Goal: Task Accomplishment & Management: Use online tool/utility

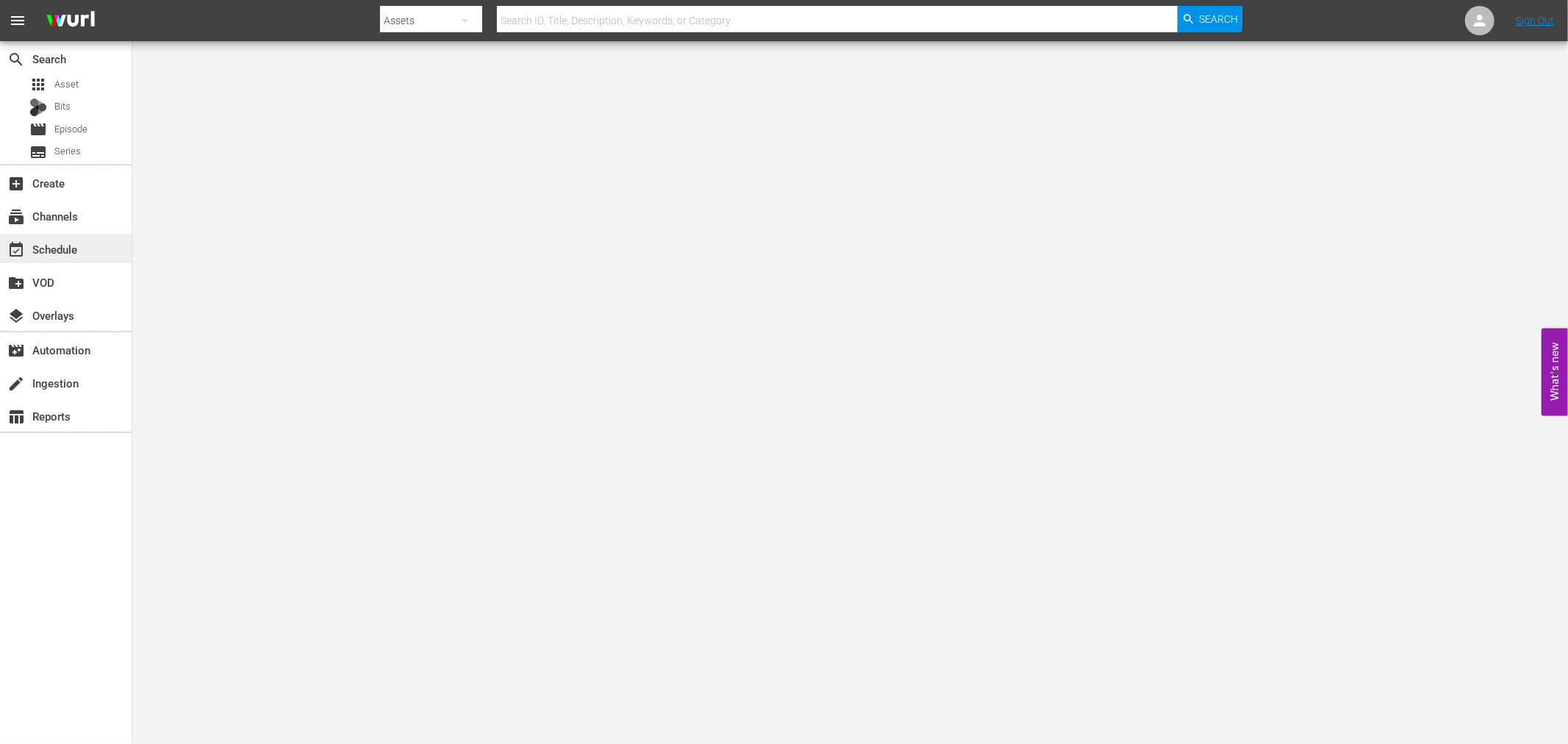
click at [82, 247] on div "event_available Schedule" at bounding box center [41, 247] width 82 height 13
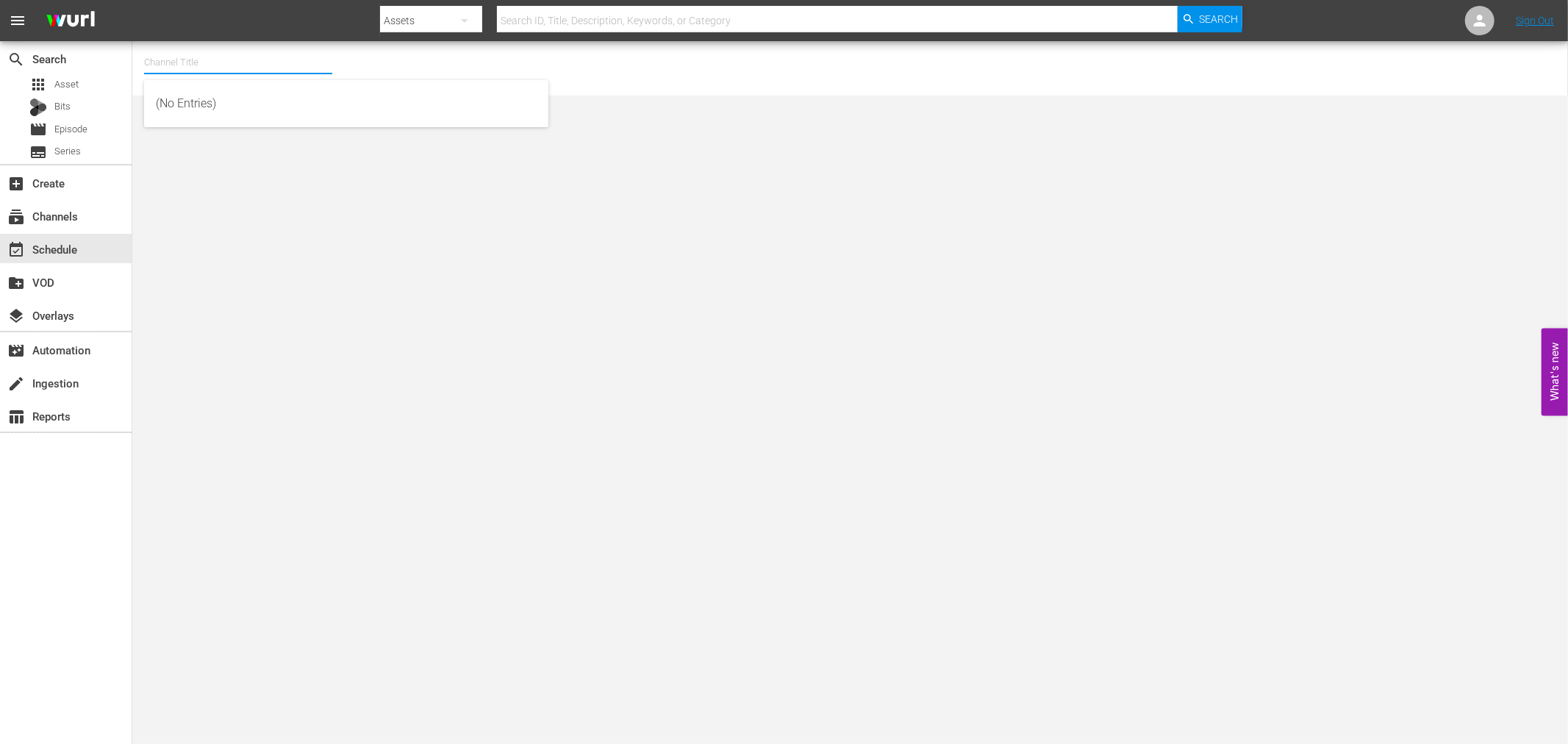
click at [181, 69] on input "text" at bounding box center [238, 62] width 188 height 35
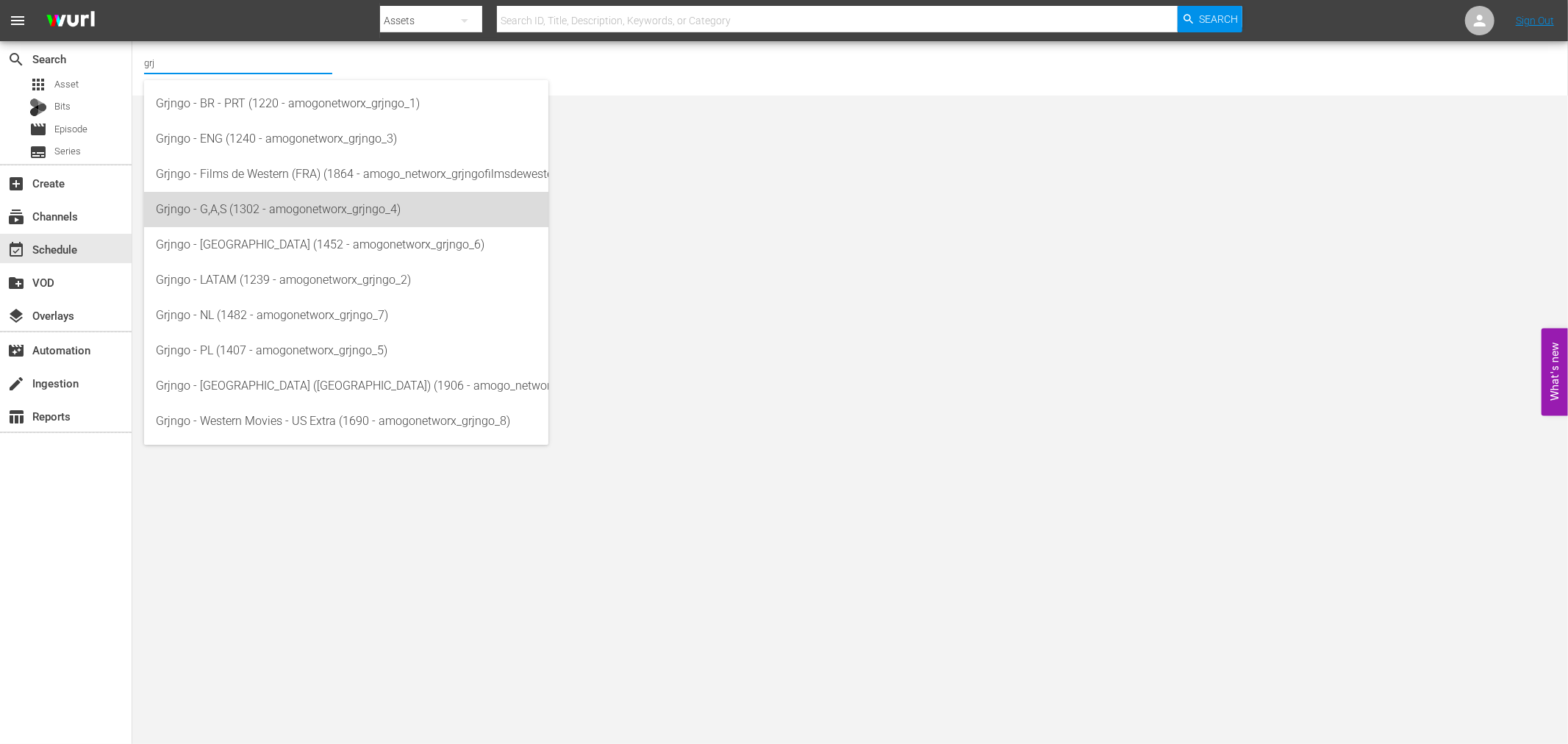
click at [299, 210] on div "Grjngo - G,A,S (1302 - amogonetworx_grjngo_4)" at bounding box center [346, 210] width 381 height 35
type input "Grjngo - G,A,S (1302 - amogonetworx_grjngo_4)"
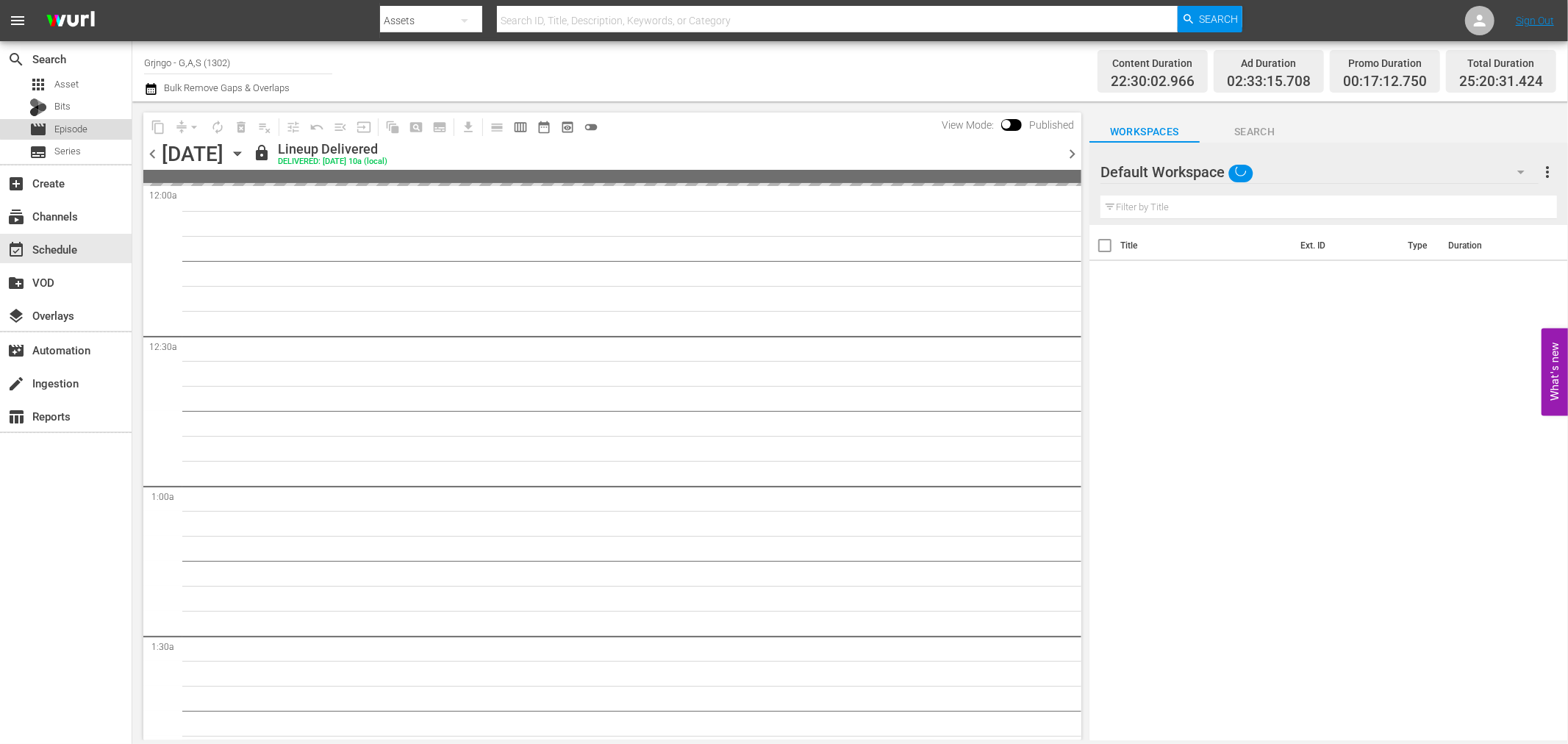
click at [103, 126] on div "movie Episode" at bounding box center [66, 129] width 132 height 21
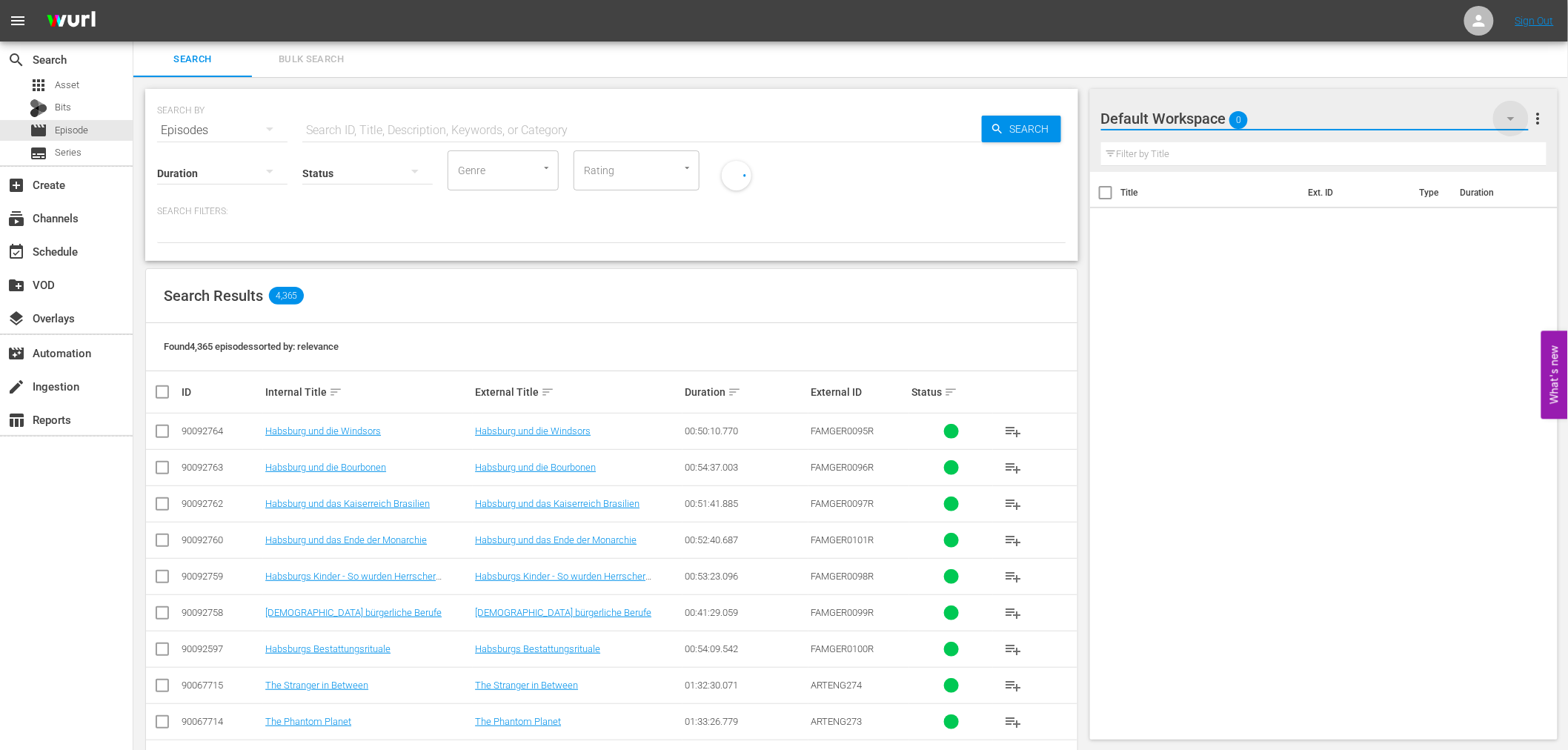
click at [1509, 117] on icon "button" at bounding box center [1511, 119] width 8 height 4
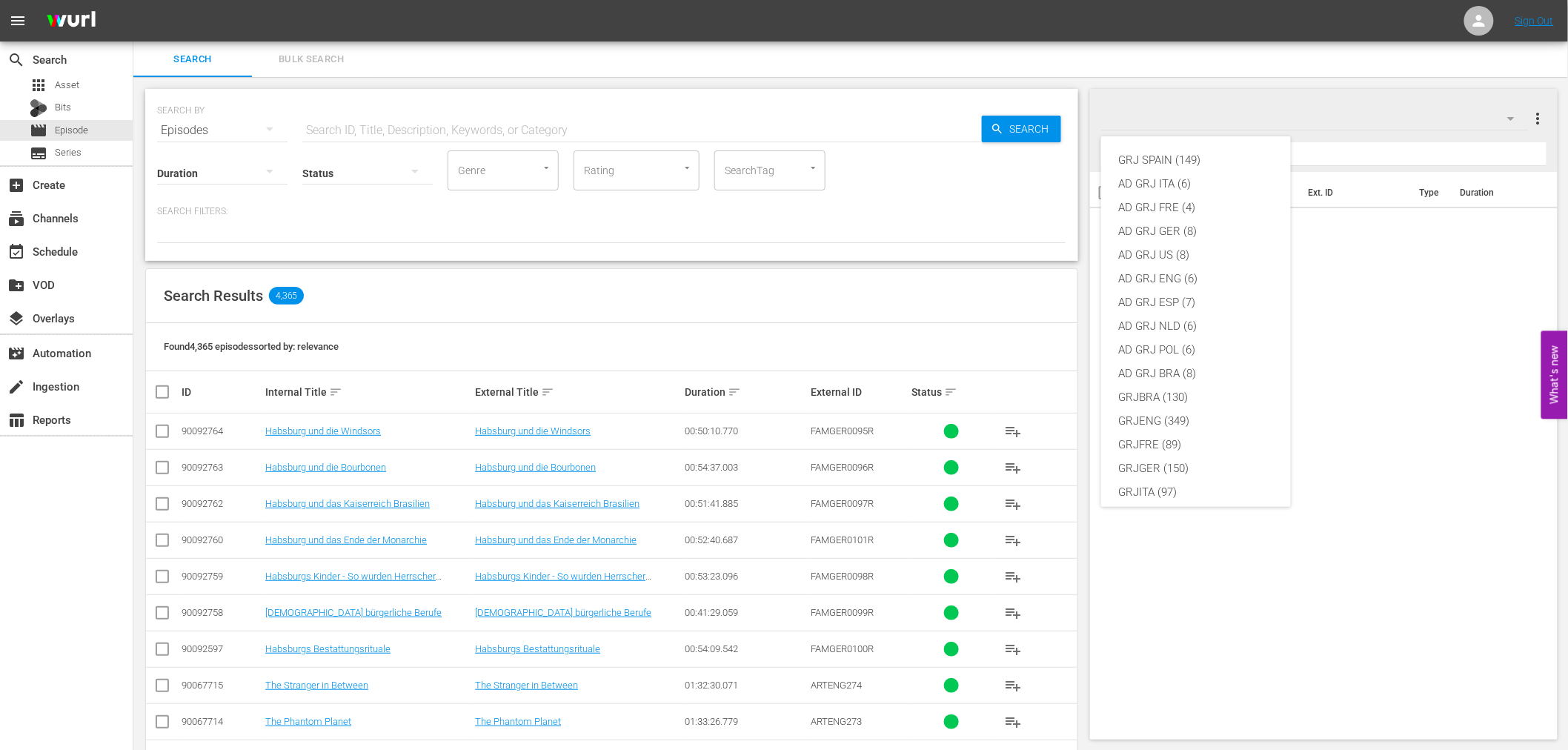
scroll to position [127, 0]
click at [1182, 312] on div "GRJFRE (89)" at bounding box center [1196, 317] width 154 height 24
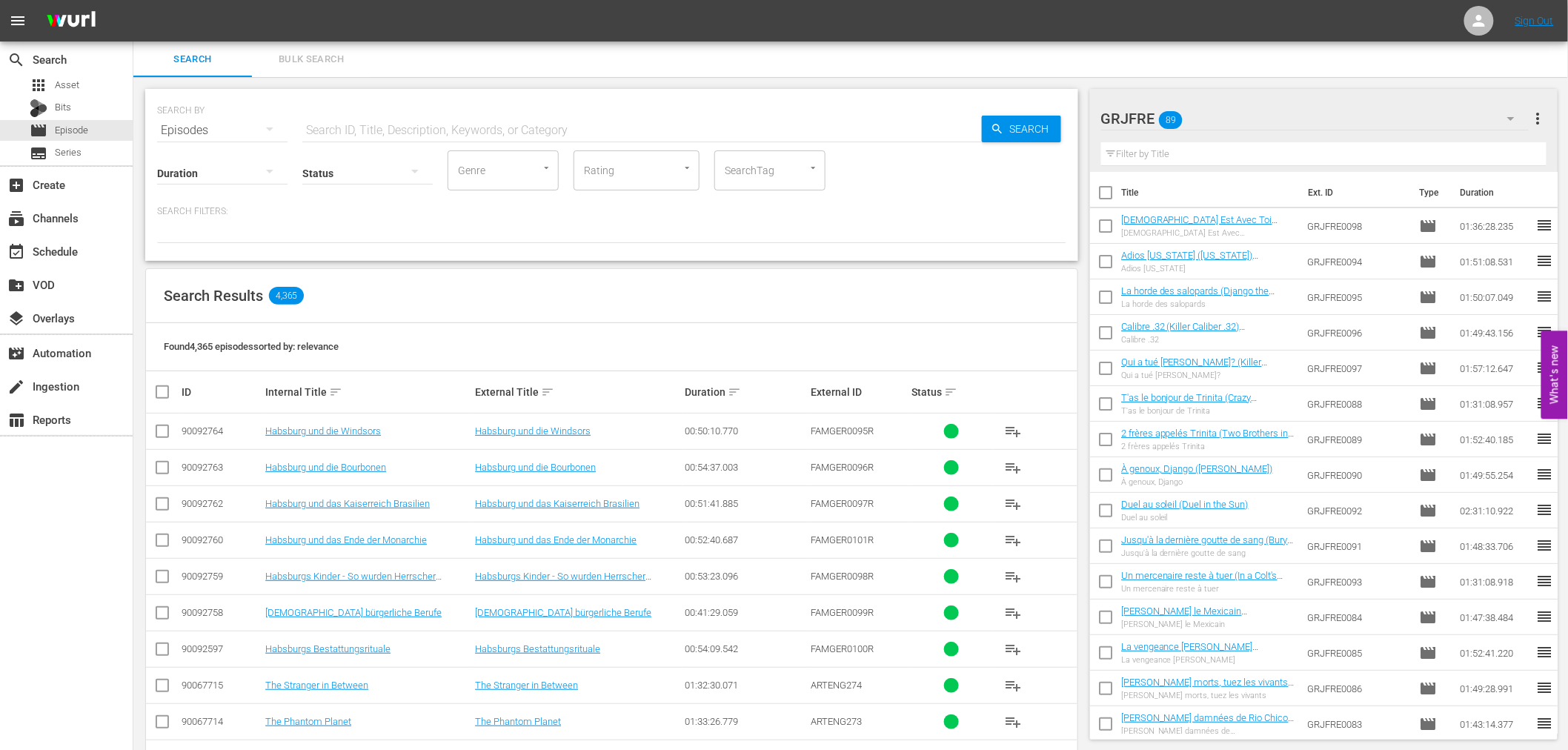
click at [1514, 116] on icon "button" at bounding box center [1510, 118] width 18 height 18
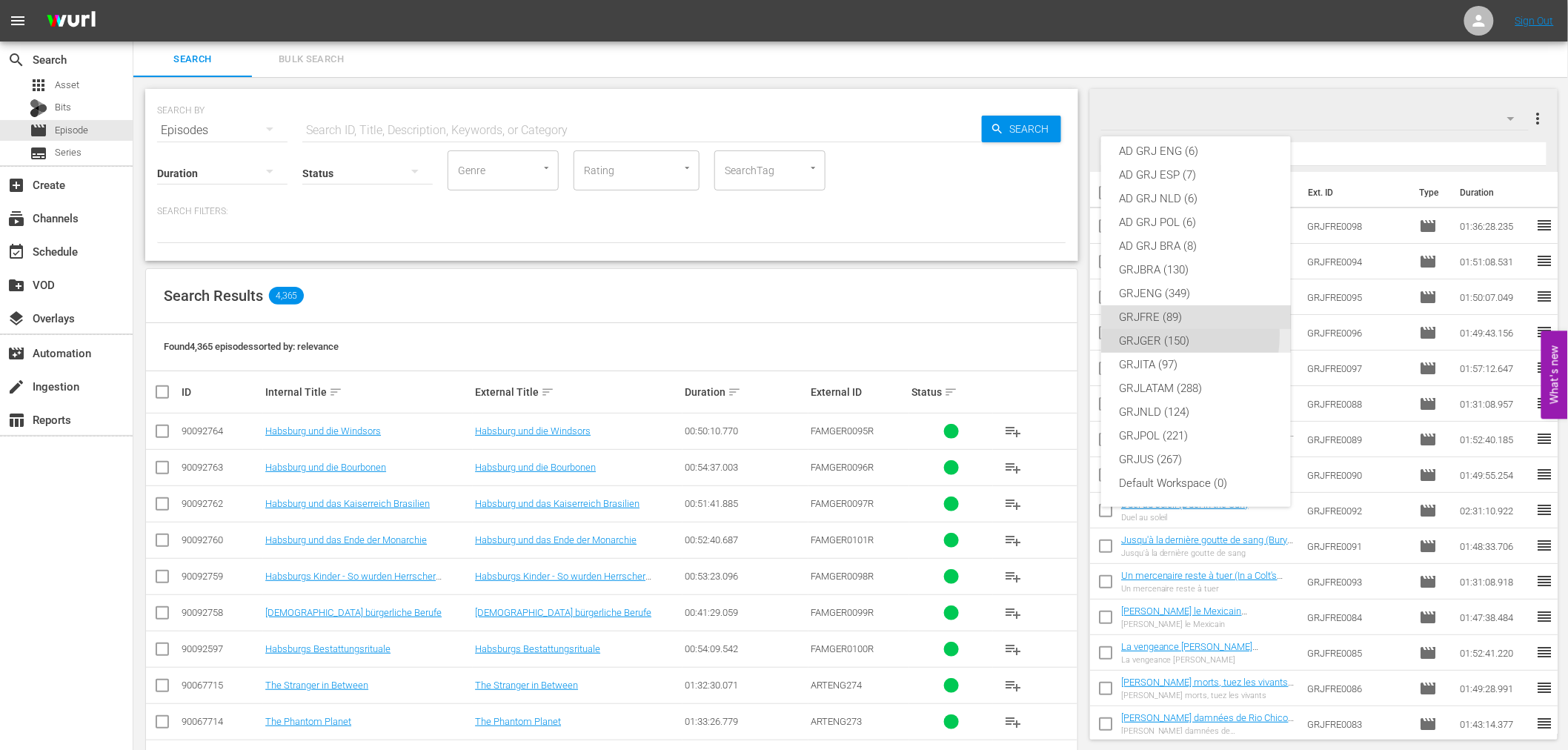
click at [1158, 335] on div "GRJGER (150)" at bounding box center [1196, 340] width 154 height 24
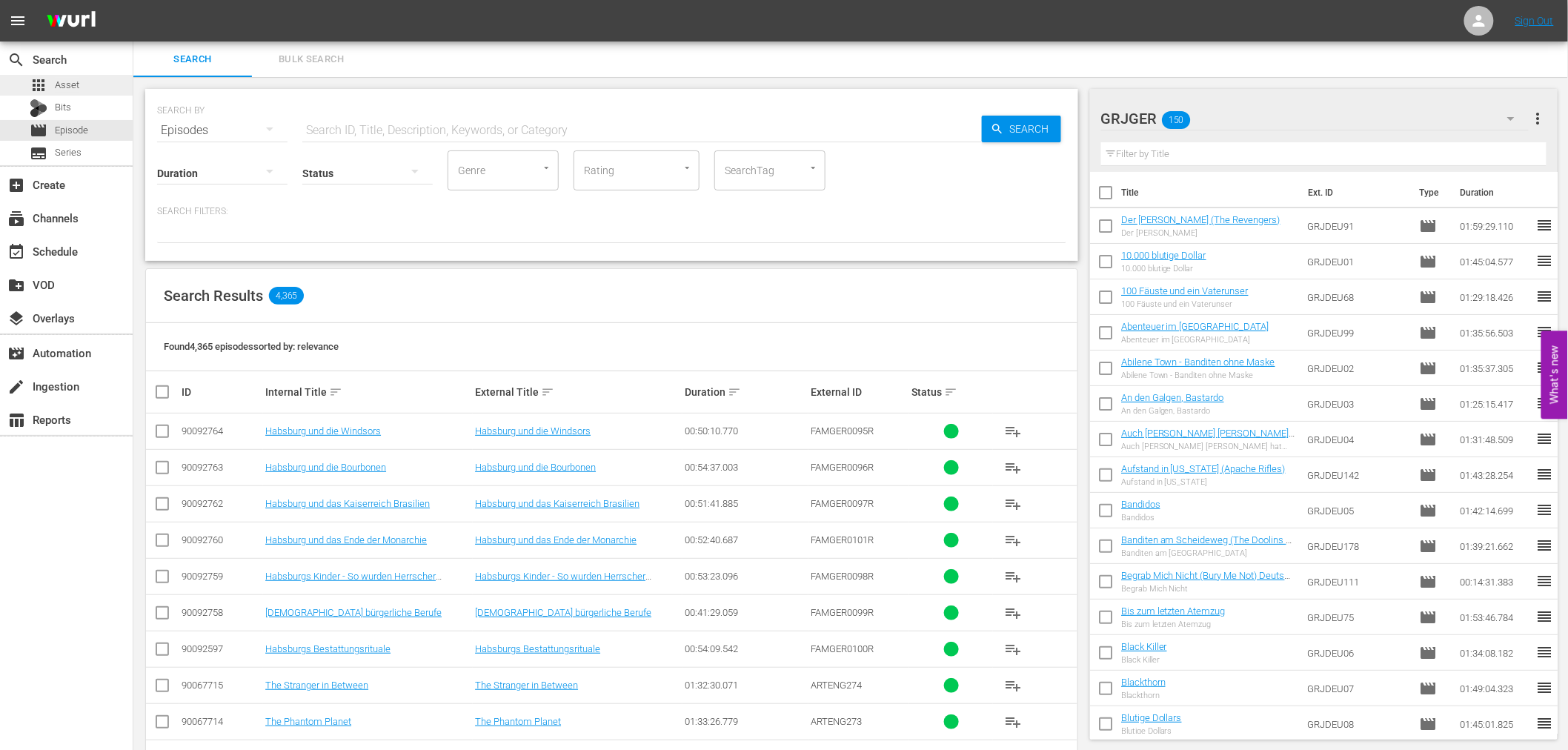
click at [72, 78] on span "Asset" at bounding box center [67, 85] width 24 height 15
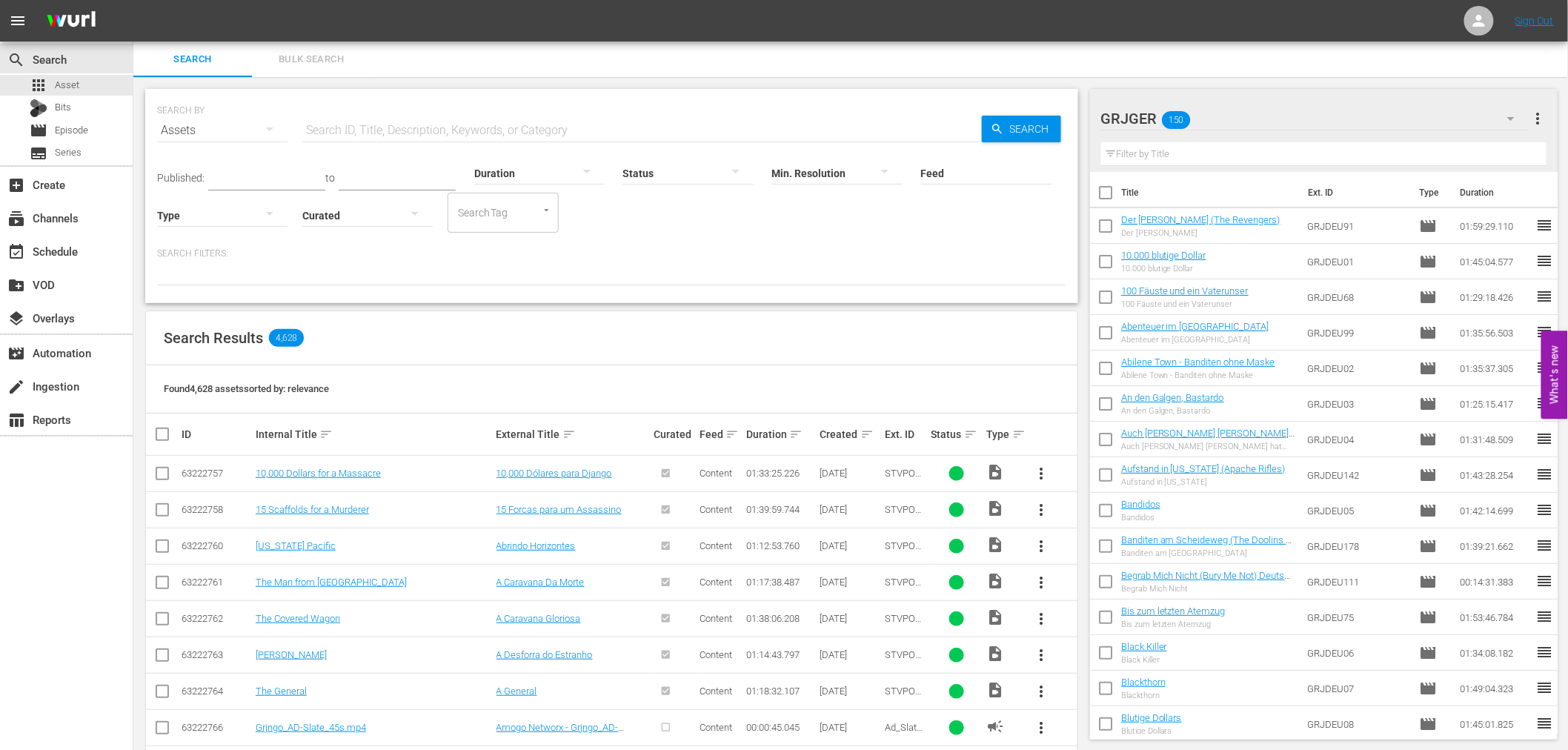
click at [337, 131] on input "text" at bounding box center [642, 131] width 679 height 36
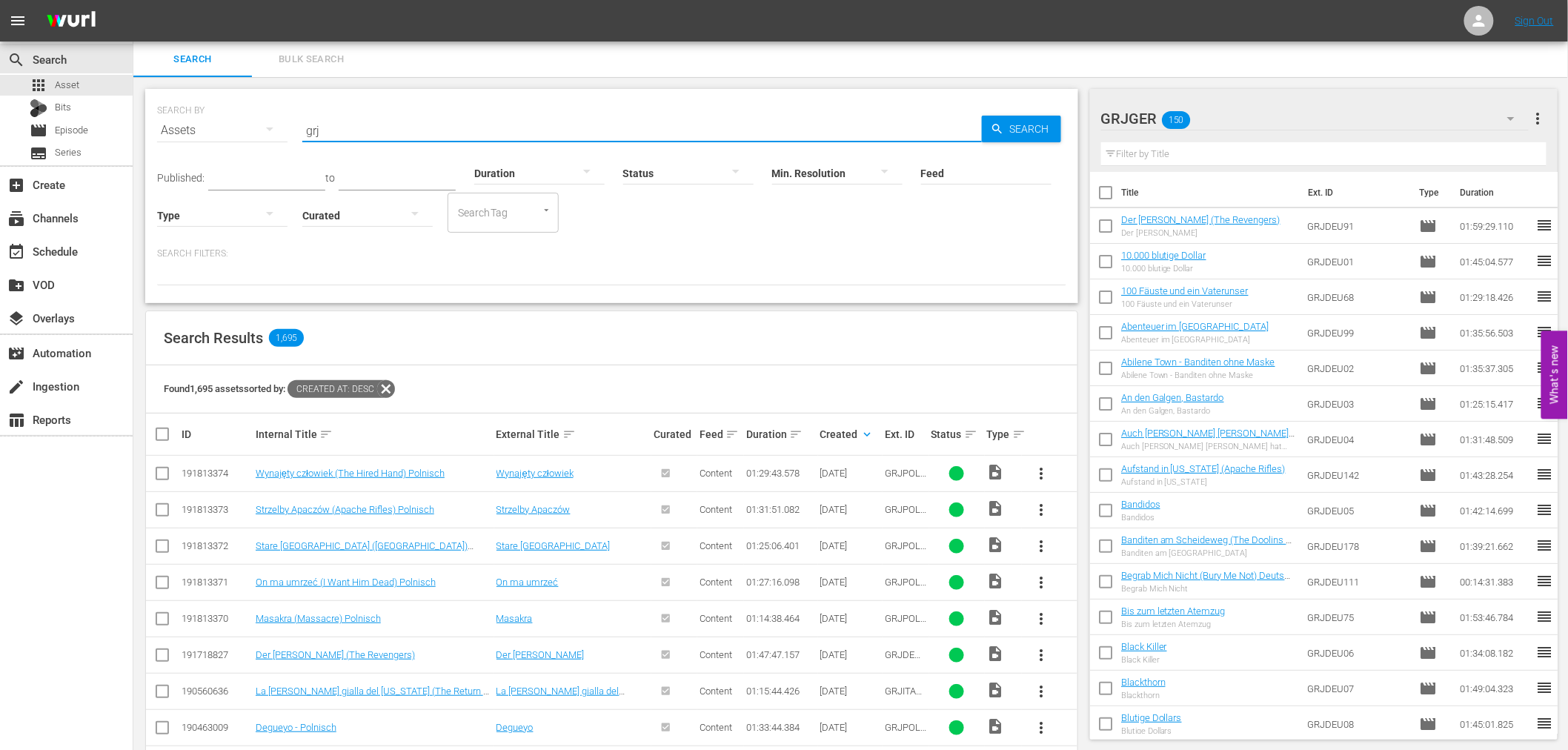
click at [330, 126] on input "grj" at bounding box center [642, 131] width 679 height 36
click at [409, 134] on input "grj" at bounding box center [642, 131] width 679 height 36
type input "g"
click at [331, 127] on input "text" at bounding box center [642, 131] width 679 height 36
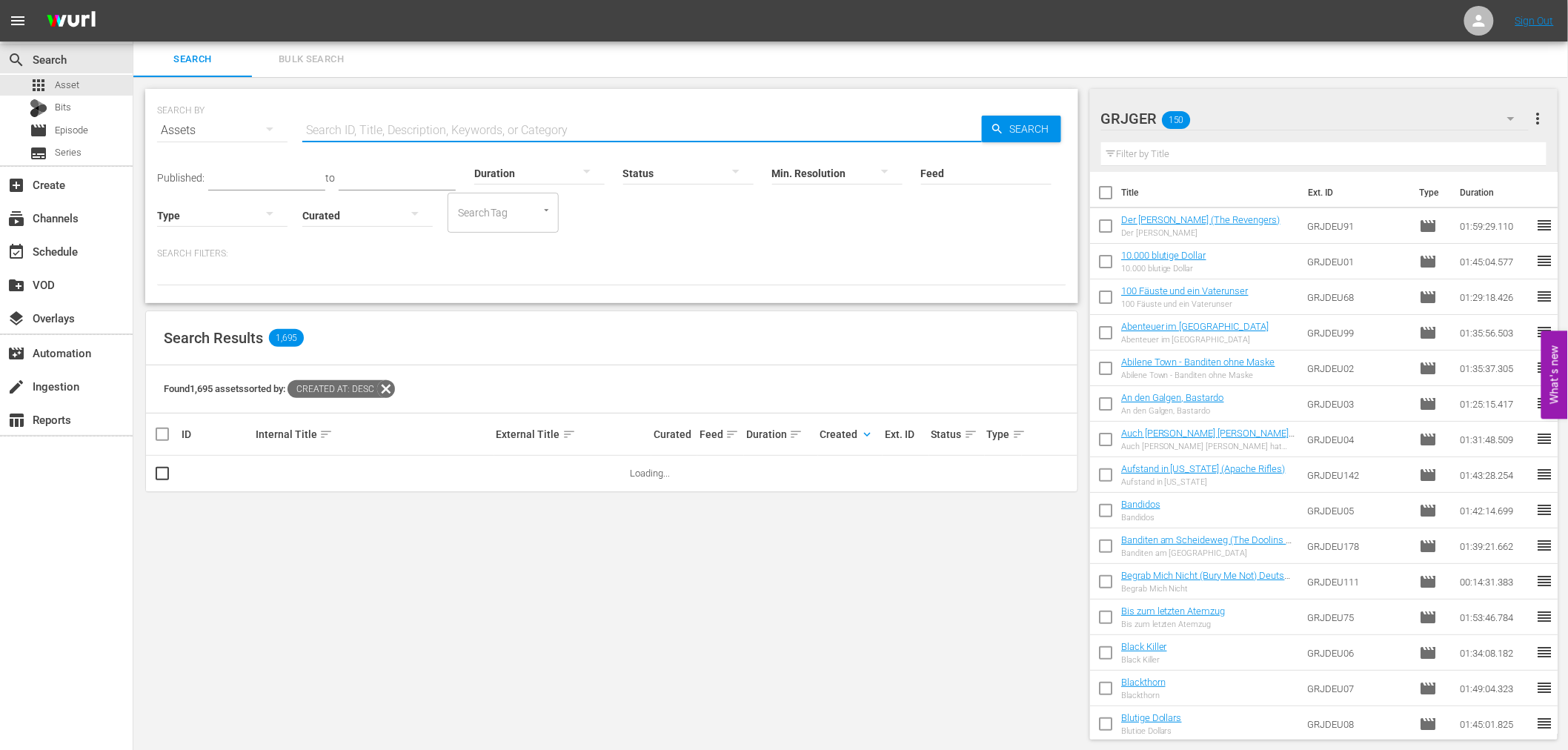
paste input "Long Days of Vengeance"
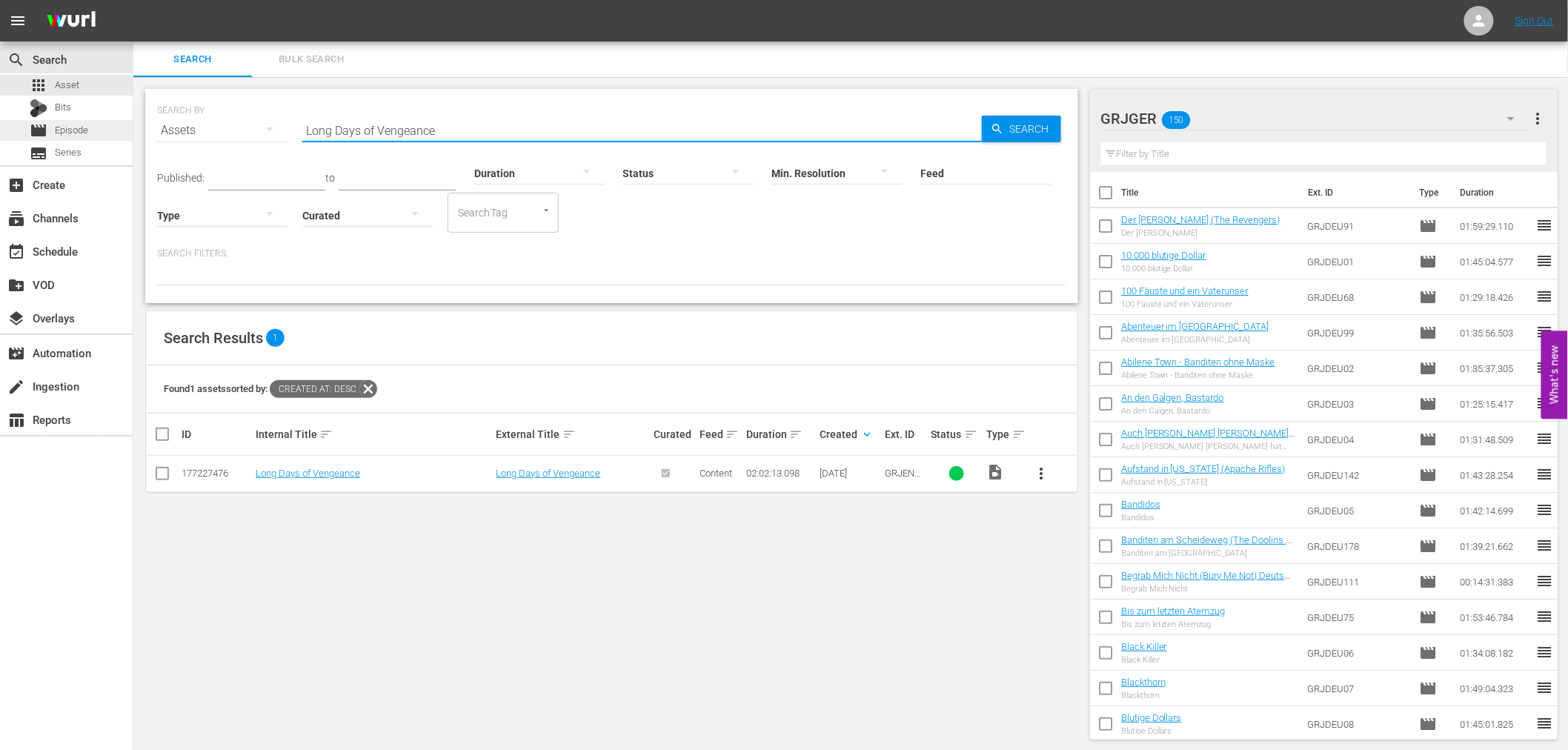
type input "Long Days of Vengeance"
click at [82, 137] on span "Episode" at bounding box center [72, 130] width 33 height 15
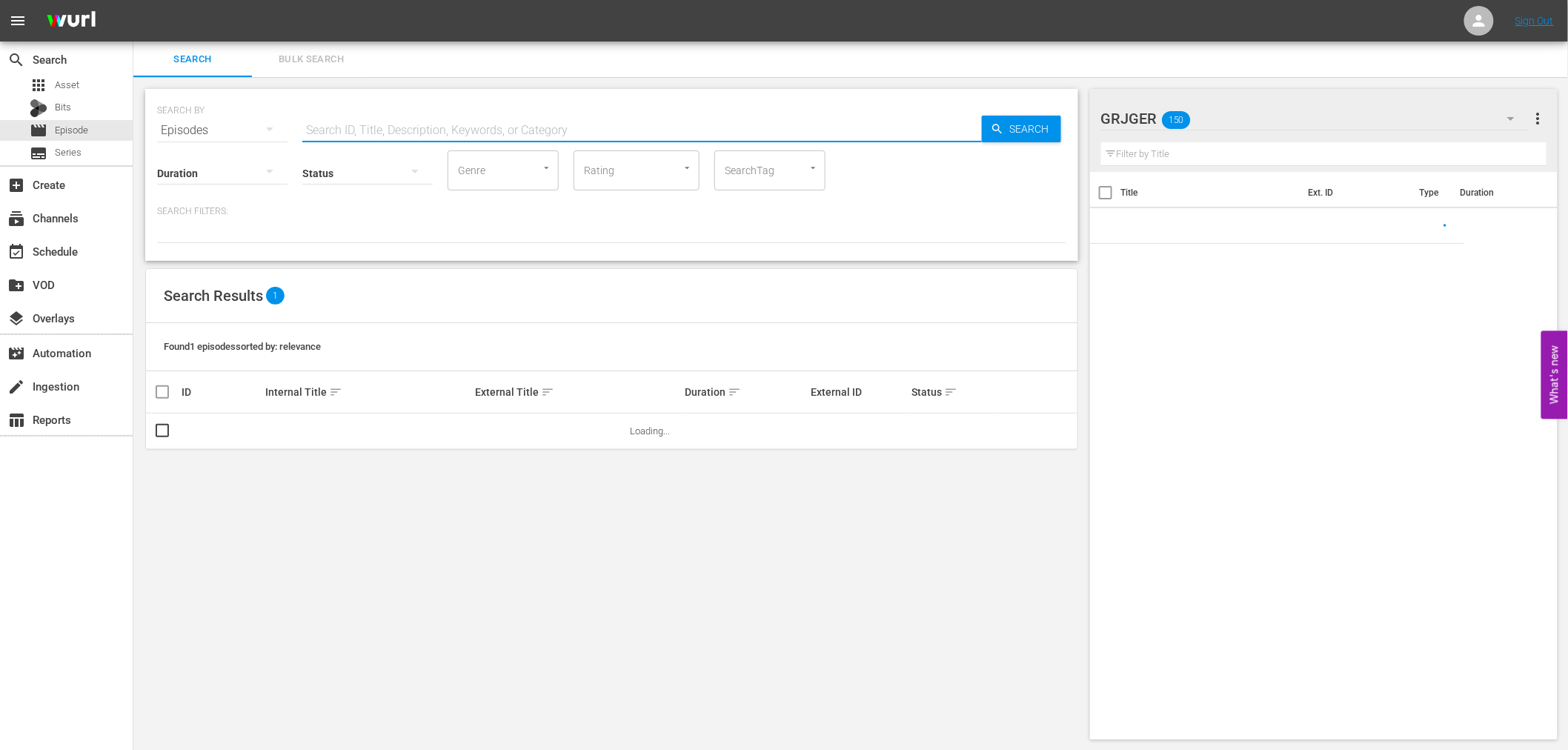
click at [330, 131] on input "text" at bounding box center [642, 131] width 679 height 36
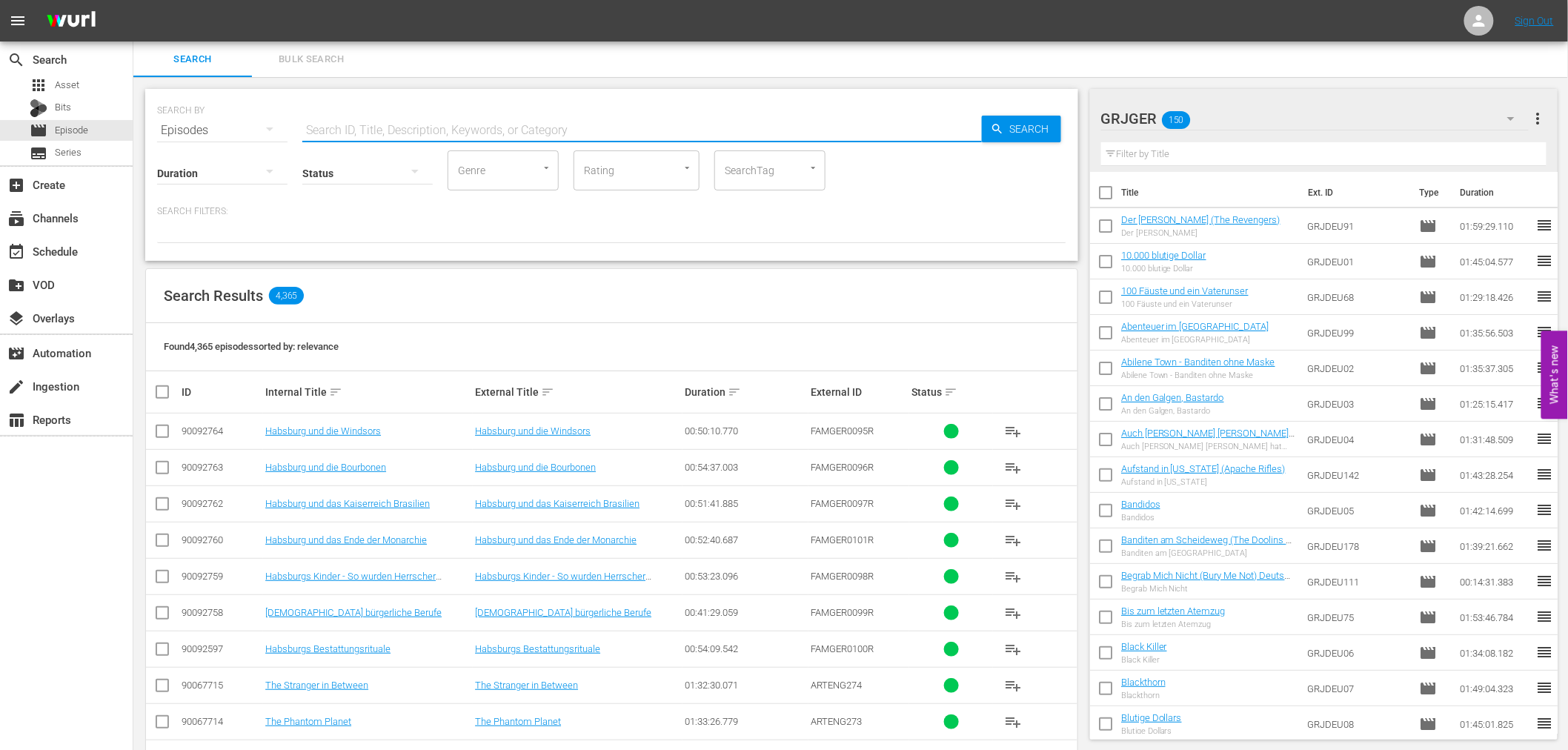
paste input "Long Days of Vengeance"
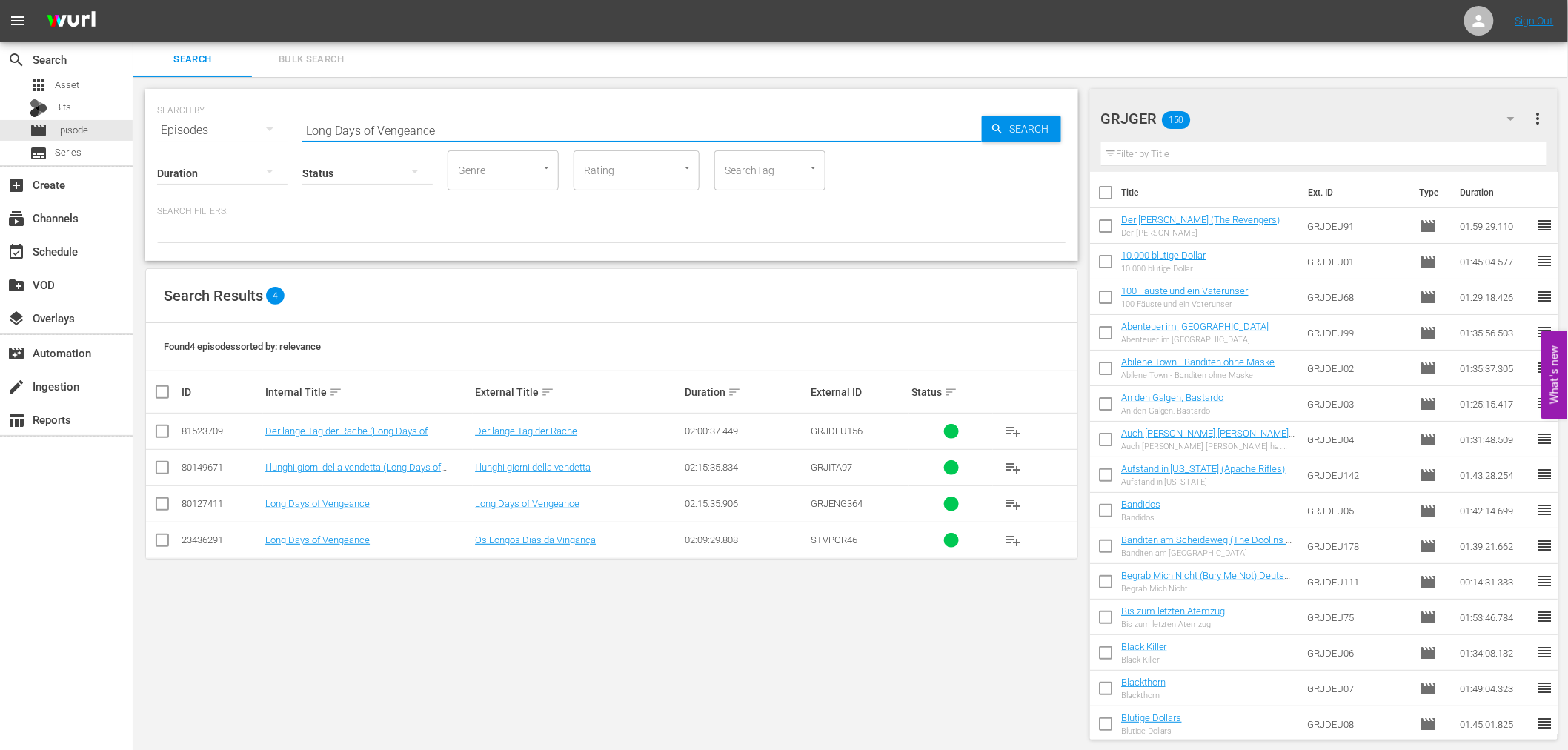
type input "Long Days of Vengeance"
